Goal: Complete application form: Complete application form

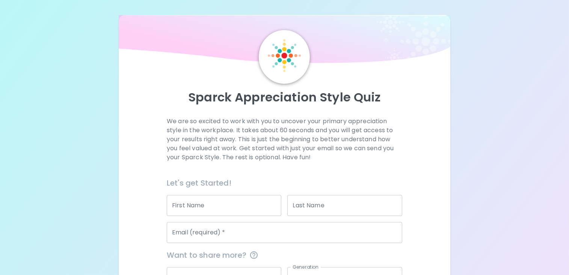
click at [203, 202] on input "First Name" at bounding box center [224, 205] width 114 height 21
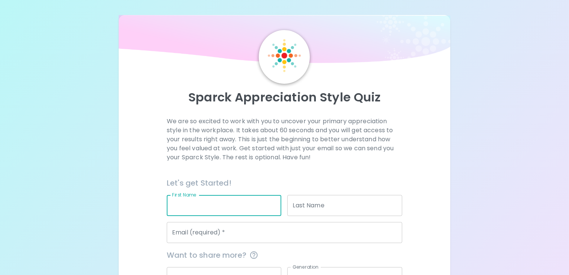
type input "[PERSON_NAME]"
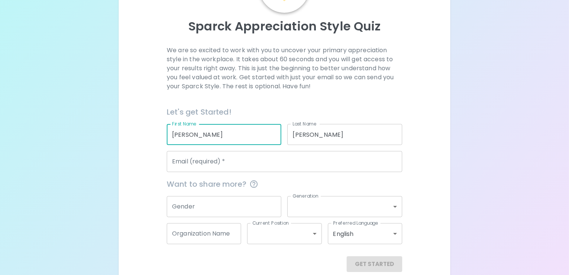
scroll to position [75, 0]
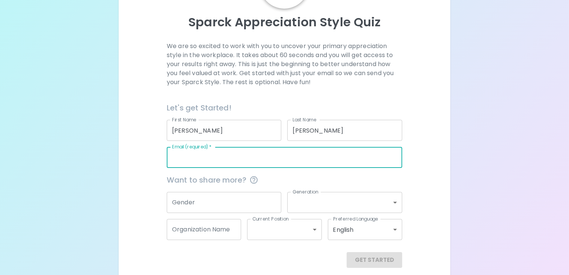
click at [192, 162] on input "Email (required)   *" at bounding box center [284, 157] width 235 height 21
type input "[EMAIL_ADDRESS][DOMAIN_NAME]"
type input "Health Ministries Clinic"
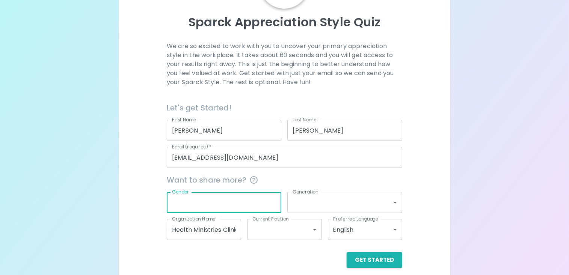
click at [225, 201] on input "Gender" at bounding box center [224, 202] width 114 height 21
type input "[DEMOGRAPHIC_DATA]"
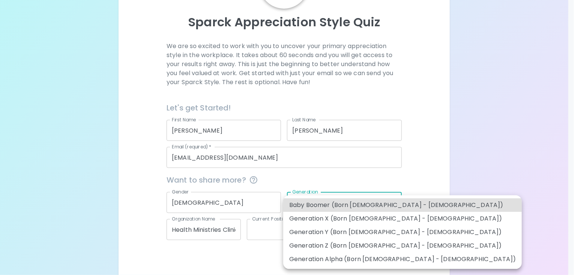
click at [394, 201] on body "Sparck Appreciation Style Quiz We are so excited to work with you to uncover yo…" at bounding box center [287, 104] width 574 height 358
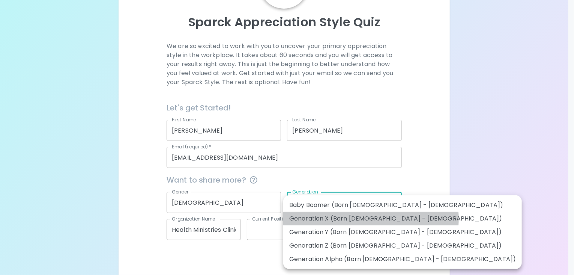
click at [371, 219] on li "Generation X (Born [DEMOGRAPHIC_DATA] - [DEMOGRAPHIC_DATA])" at bounding box center [402, 219] width 239 height 14
type input "generation_x"
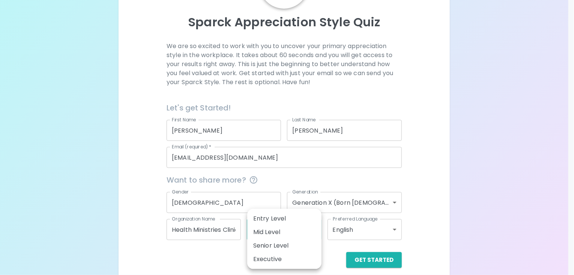
click at [312, 233] on body "Sparck Appreciation Style Quiz We are so excited to work with you to uncover yo…" at bounding box center [287, 104] width 574 height 358
click at [281, 243] on li "Senior Level" at bounding box center [284, 246] width 74 height 14
type input "senior_level"
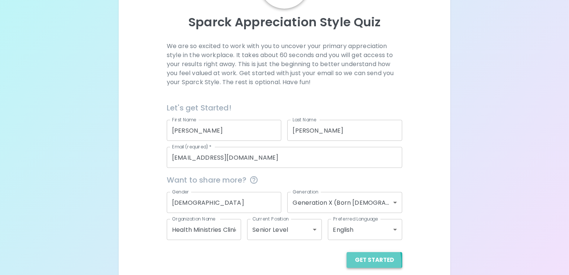
click at [351, 263] on button "Get Started" at bounding box center [374, 260] width 56 height 16
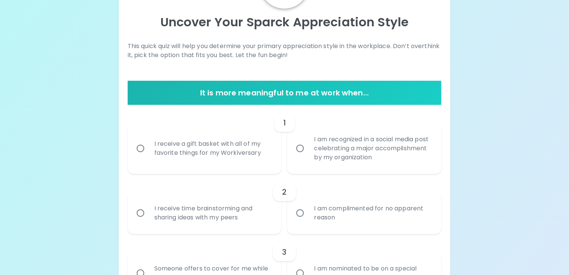
scroll to position [113, 0]
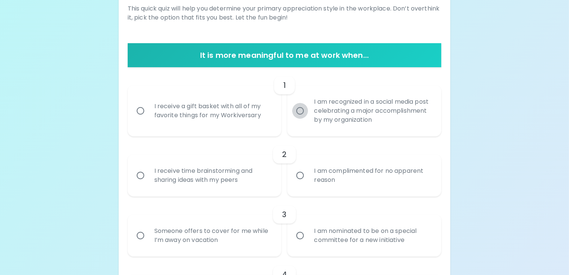
click at [300, 108] on input "I am recognized in a social media post celebrating a major accomplishment by my…" at bounding box center [300, 111] width 16 height 16
radio input "true"
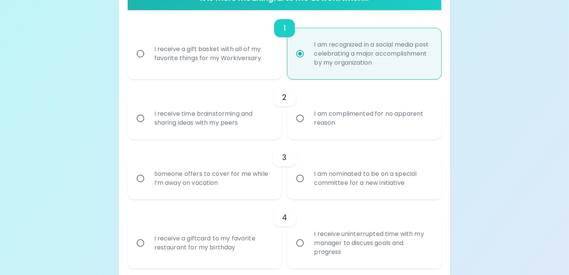
scroll to position [173, 0]
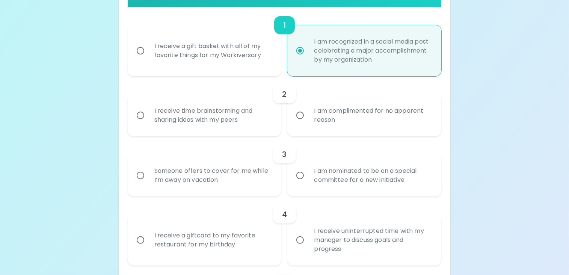
click at [139, 114] on input "I receive time brainstorming and sharing ideas with my peers" at bounding box center [141, 115] width 16 height 16
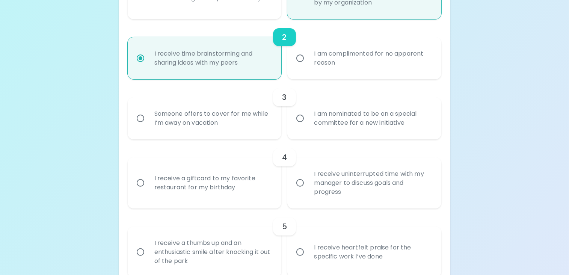
scroll to position [233, 0]
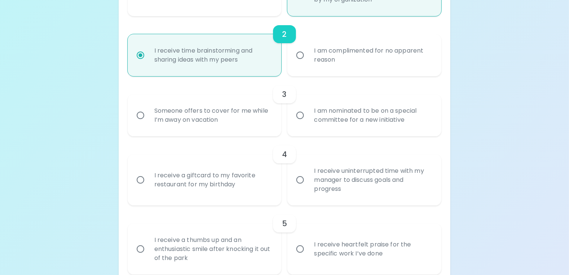
radio input "true"
click at [299, 116] on input "I am nominated to be on a special committee for a new initiative" at bounding box center [300, 115] width 16 height 16
radio input "false"
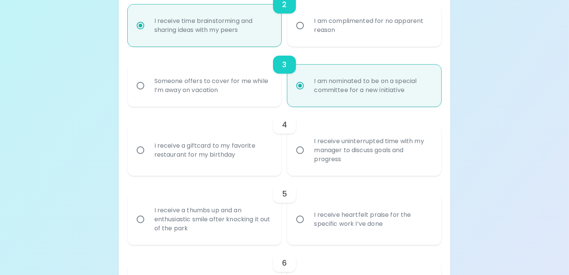
scroll to position [293, 0]
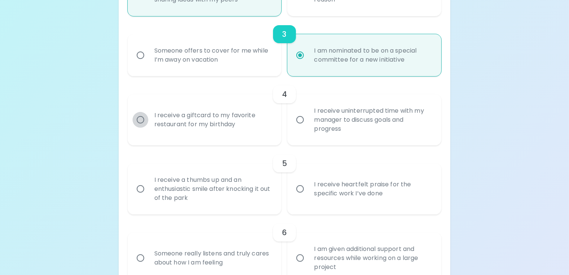
radio input "true"
click at [138, 117] on input "I receive a giftcard to my favorite restaurant for my birthday" at bounding box center [141, 120] width 16 height 16
radio input "false"
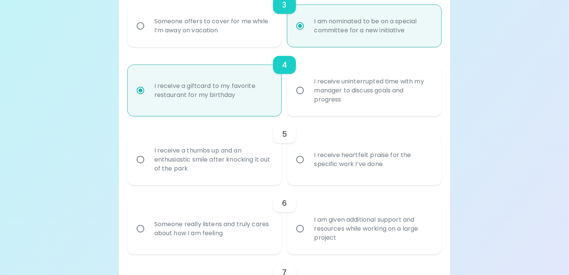
scroll to position [353, 0]
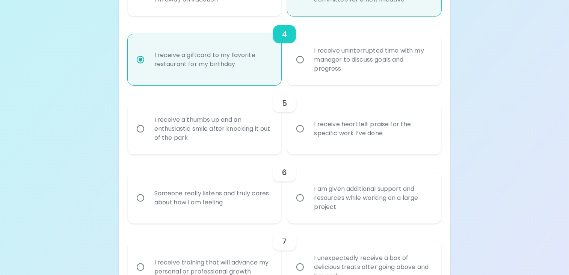
radio input "true"
click at [297, 130] on input "I receive heartfelt praise for the specific work I’ve done" at bounding box center [300, 129] width 16 height 16
radio input "false"
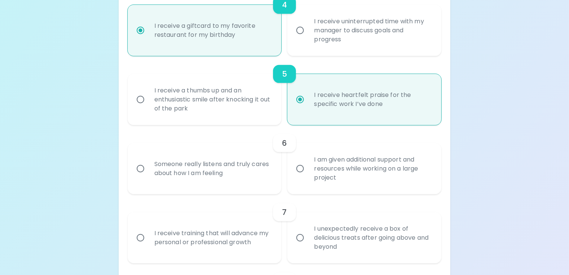
scroll to position [413, 0]
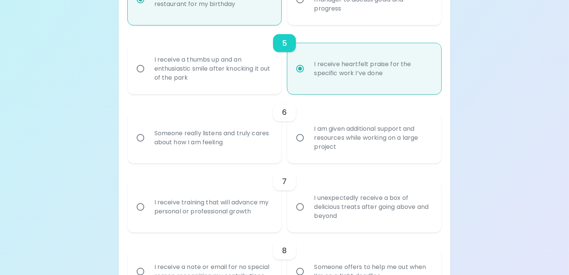
radio input "true"
click at [138, 138] on input "Someone really listens and truly cares about how I am feeling" at bounding box center [141, 138] width 16 height 16
radio input "false"
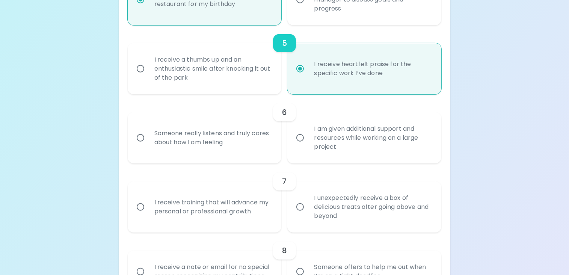
radio input "false"
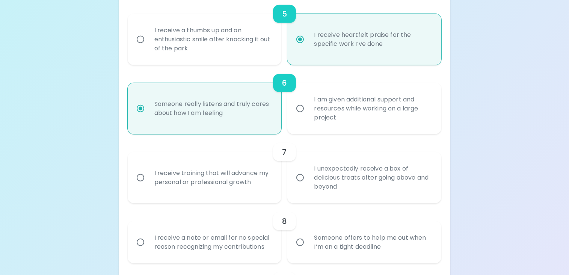
scroll to position [473, 0]
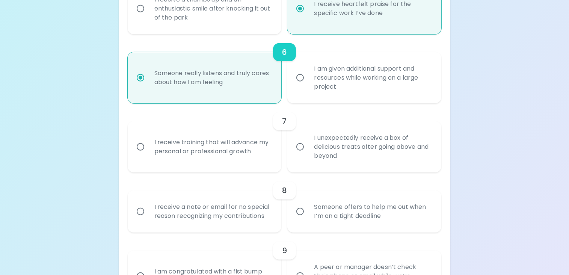
radio input "true"
click at [299, 149] on input "I unexpectedly receive a box of delicious treats after going above and beyond" at bounding box center [300, 147] width 16 height 16
radio input "false"
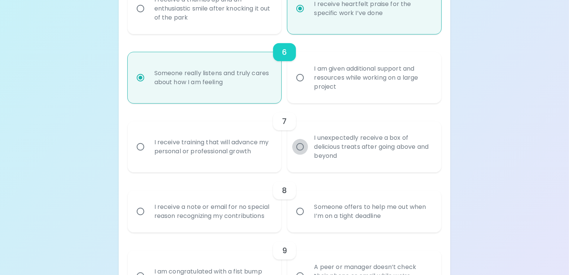
radio input "false"
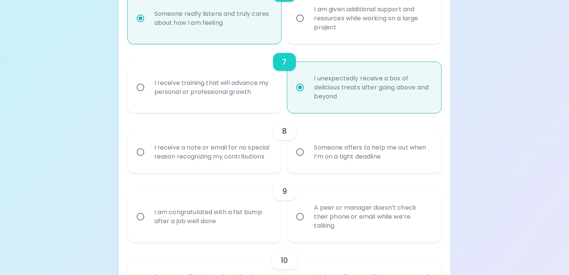
scroll to position [533, 0]
radio input "true"
click at [142, 151] on input "I receive a note or email for no special reason recognizing my contributions" at bounding box center [141, 151] width 16 height 16
radio input "false"
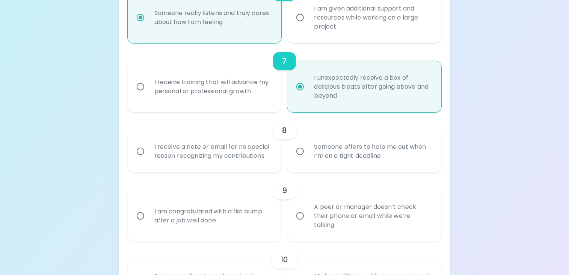
radio input "false"
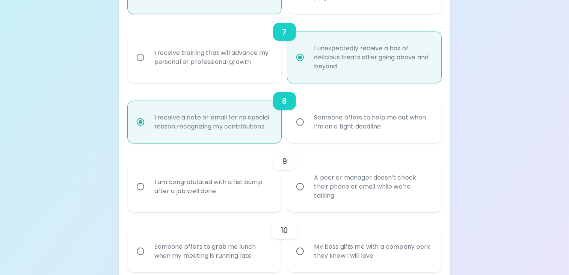
scroll to position [593, 0]
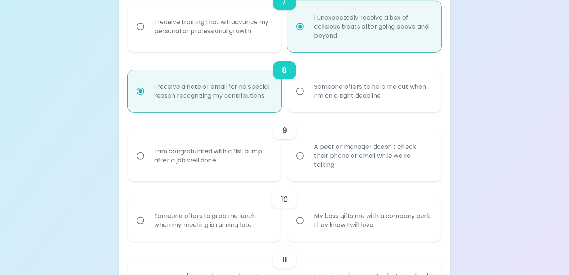
radio input "true"
click at [297, 157] on input "A peer or manager doesn’t check their phone or email while we’re talking" at bounding box center [300, 156] width 16 height 16
radio input "false"
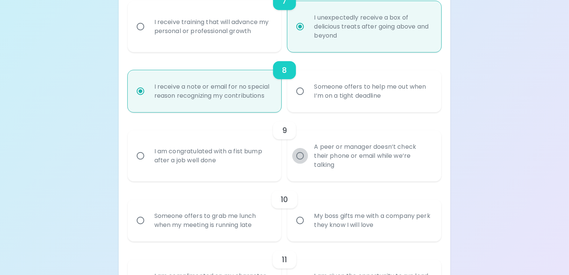
radio input "false"
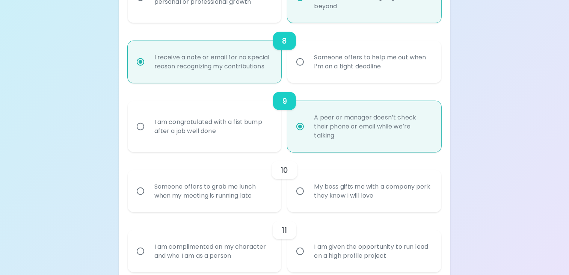
scroll to position [653, 0]
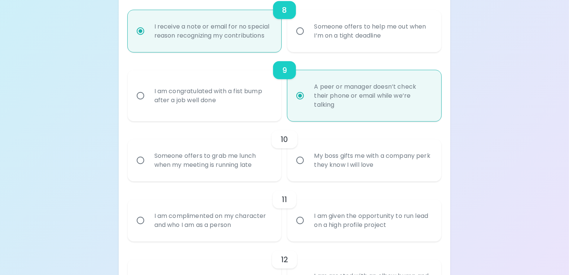
radio input "true"
click at [141, 160] on input "Someone offers to grab me lunch when my meeting is running late" at bounding box center [141, 160] width 16 height 16
radio input "false"
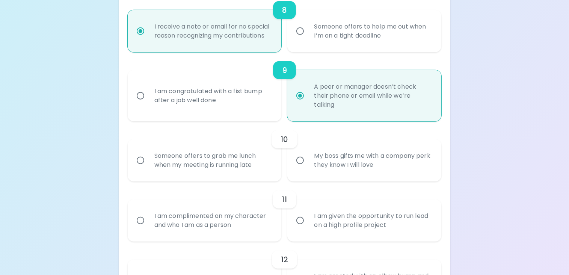
radio input "false"
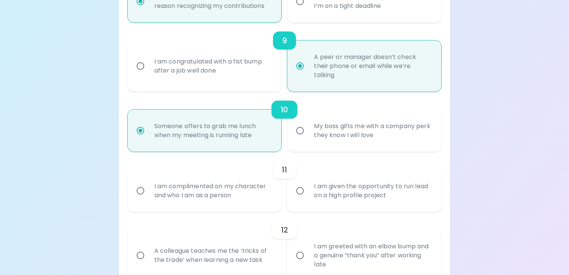
scroll to position [713, 0]
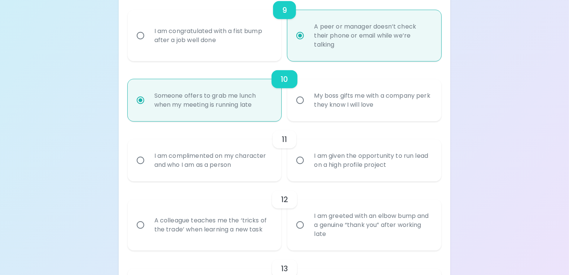
radio input "true"
click at [139, 160] on input "I am complimented on my character and who I am as a person" at bounding box center [141, 160] width 16 height 16
radio input "false"
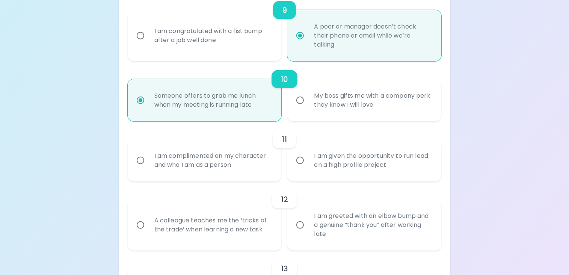
radio input "false"
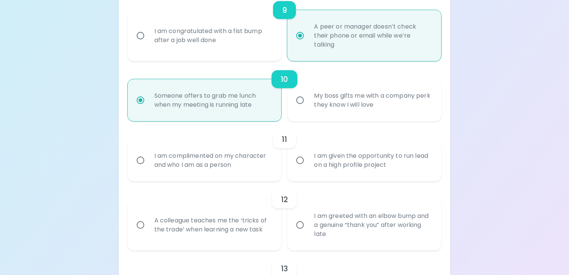
radio input "false"
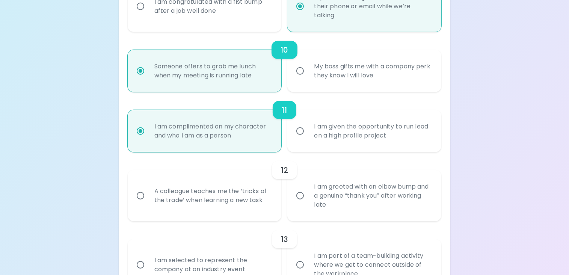
scroll to position [773, 0]
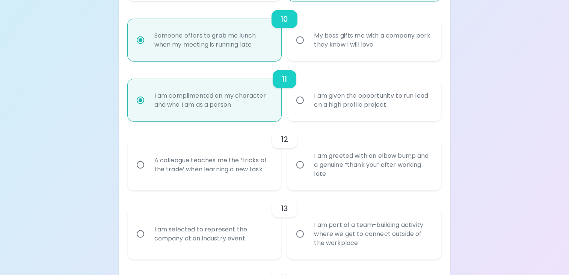
radio input "true"
click at [137, 163] on input "A colleague teaches me the ‘tricks of the trade’ when learning a new task" at bounding box center [141, 165] width 16 height 16
radio input "false"
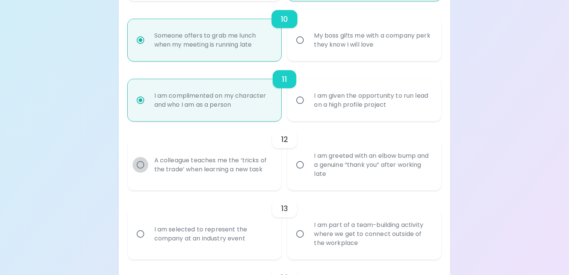
radio input "false"
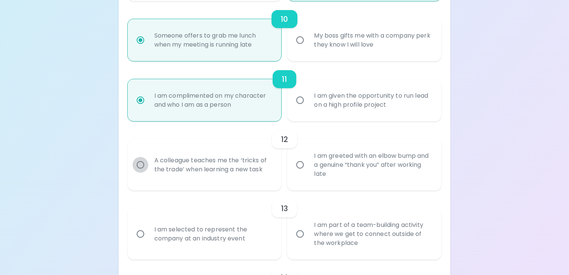
radio input "false"
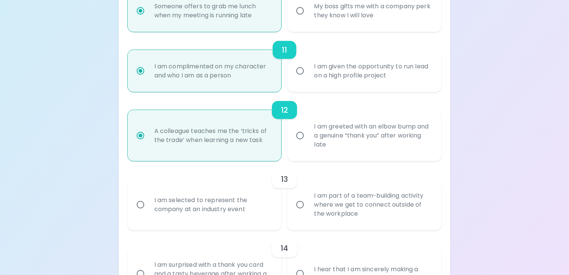
scroll to position [833, 0]
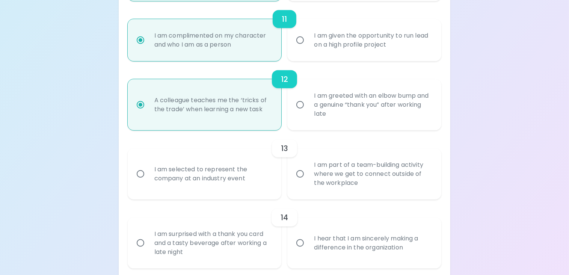
radio input "true"
click at [298, 173] on input "I am part of a team-building activity where we get to connect outside of the wo…" at bounding box center [300, 174] width 16 height 16
radio input "false"
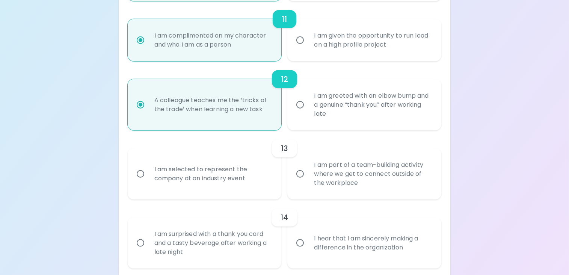
radio input "false"
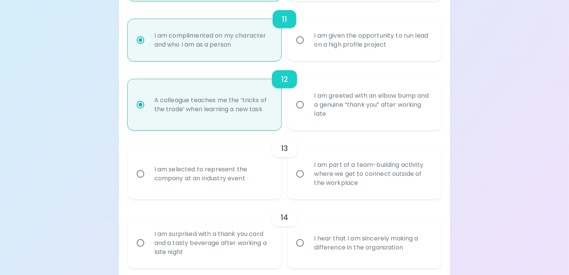
radio input "false"
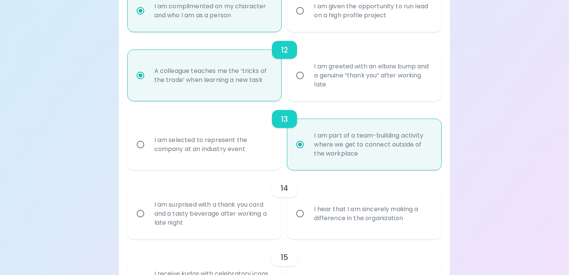
scroll to position [893, 0]
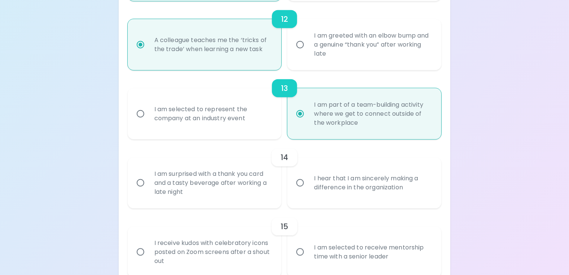
radio input "true"
click at [299, 184] on input "I hear that I am sincerely making a difference in the organization" at bounding box center [300, 183] width 16 height 16
radio input "false"
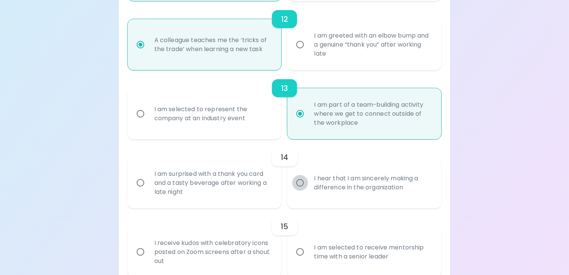
radio input "false"
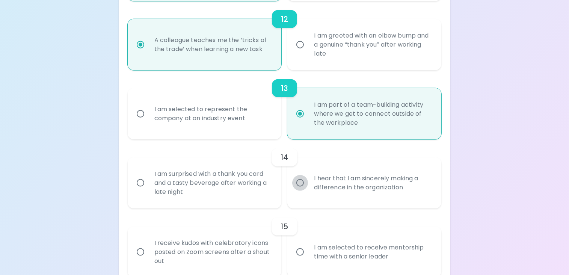
radio input "false"
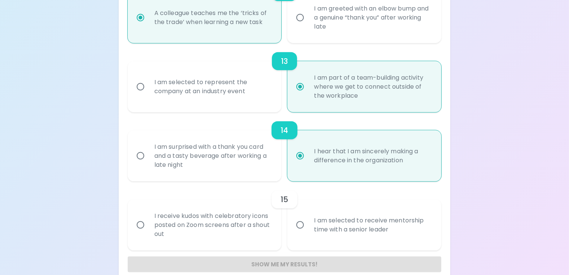
scroll to position [932, 0]
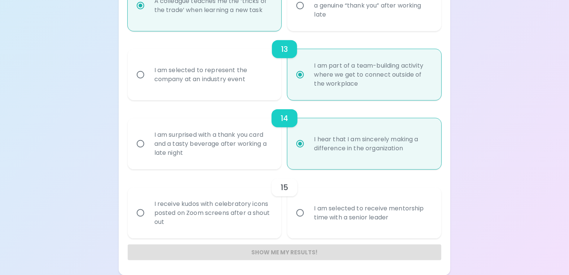
radio input "true"
click at [140, 211] on input "I receive kudos with celebratory icons posted on Zoom screens after a shout out" at bounding box center [141, 213] width 16 height 16
radio input "false"
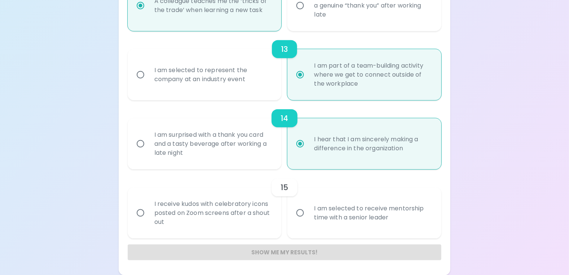
radio input "false"
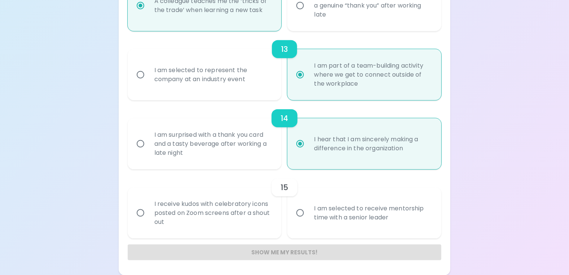
radio input "false"
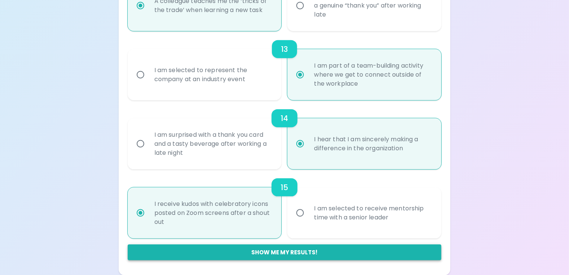
radio input "true"
click at [292, 253] on button "Show me my results!" at bounding box center [285, 252] width 314 height 16
radio input "false"
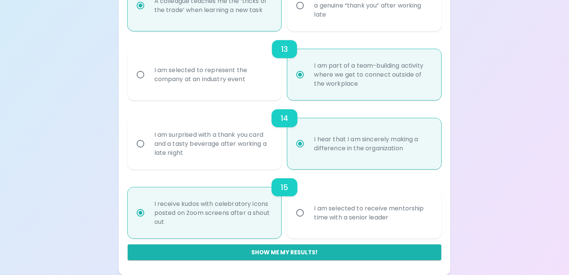
radio input "false"
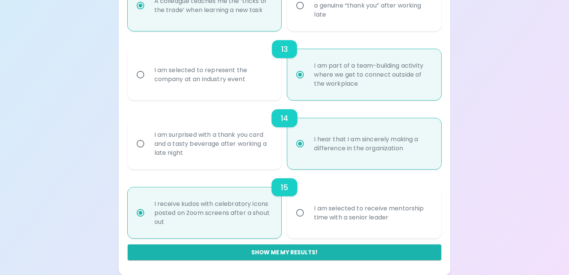
radio input "false"
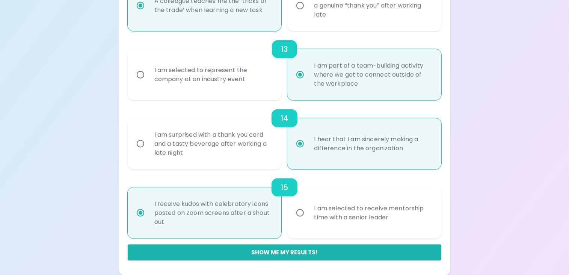
radio input "false"
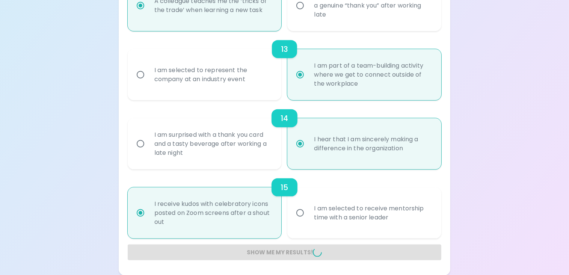
radio input "false"
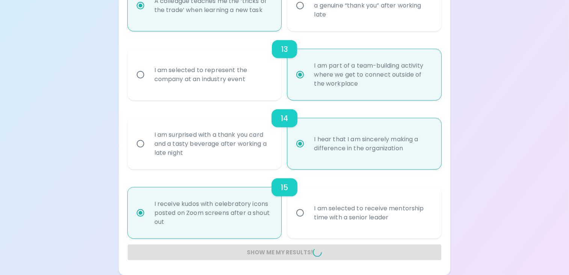
radio input "false"
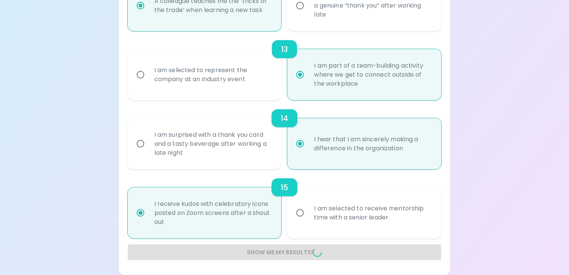
radio input "false"
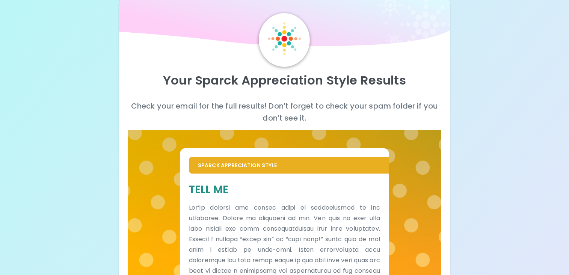
scroll to position [0, 0]
